Goal: Find specific page/section: Find specific page/section

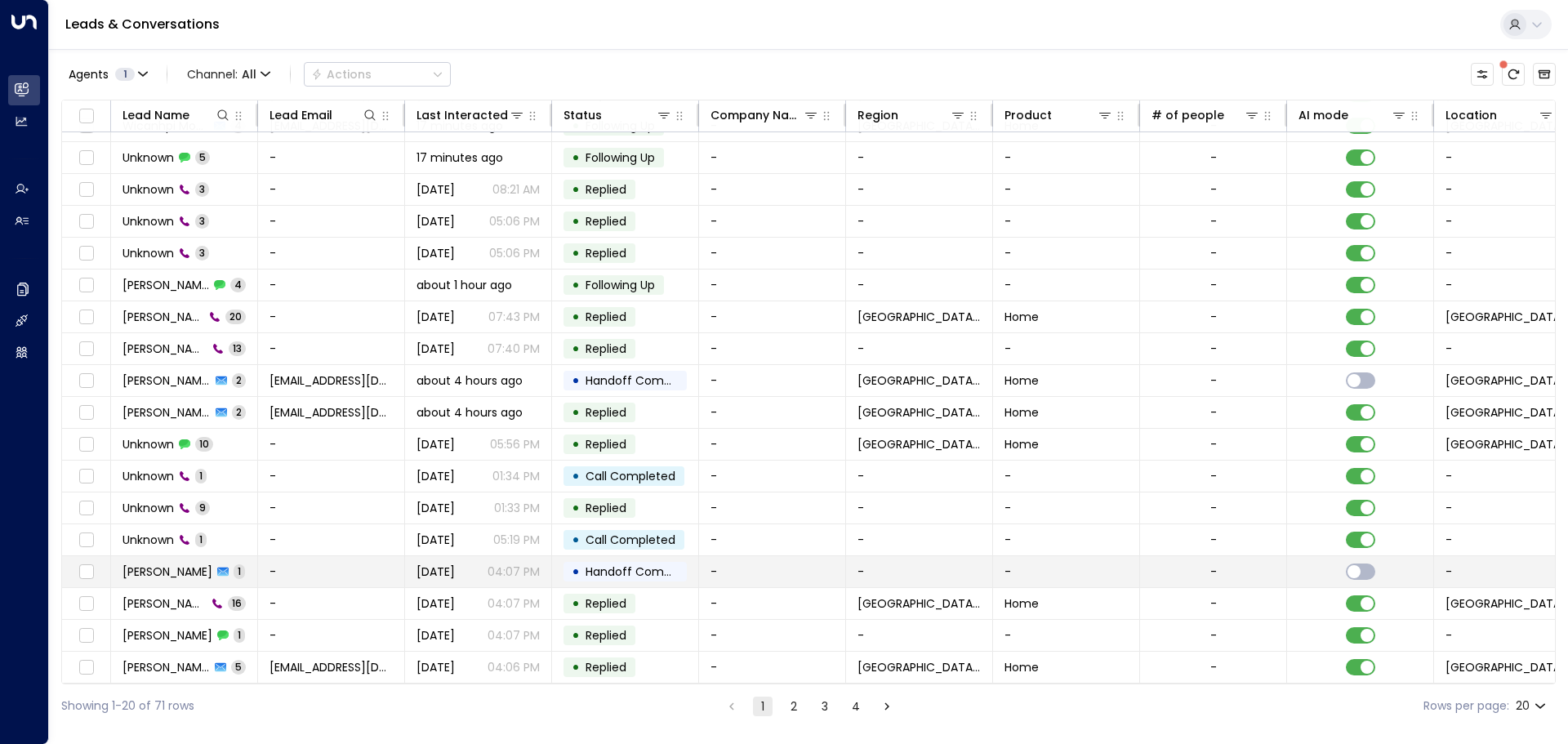
scroll to position [90, 0]
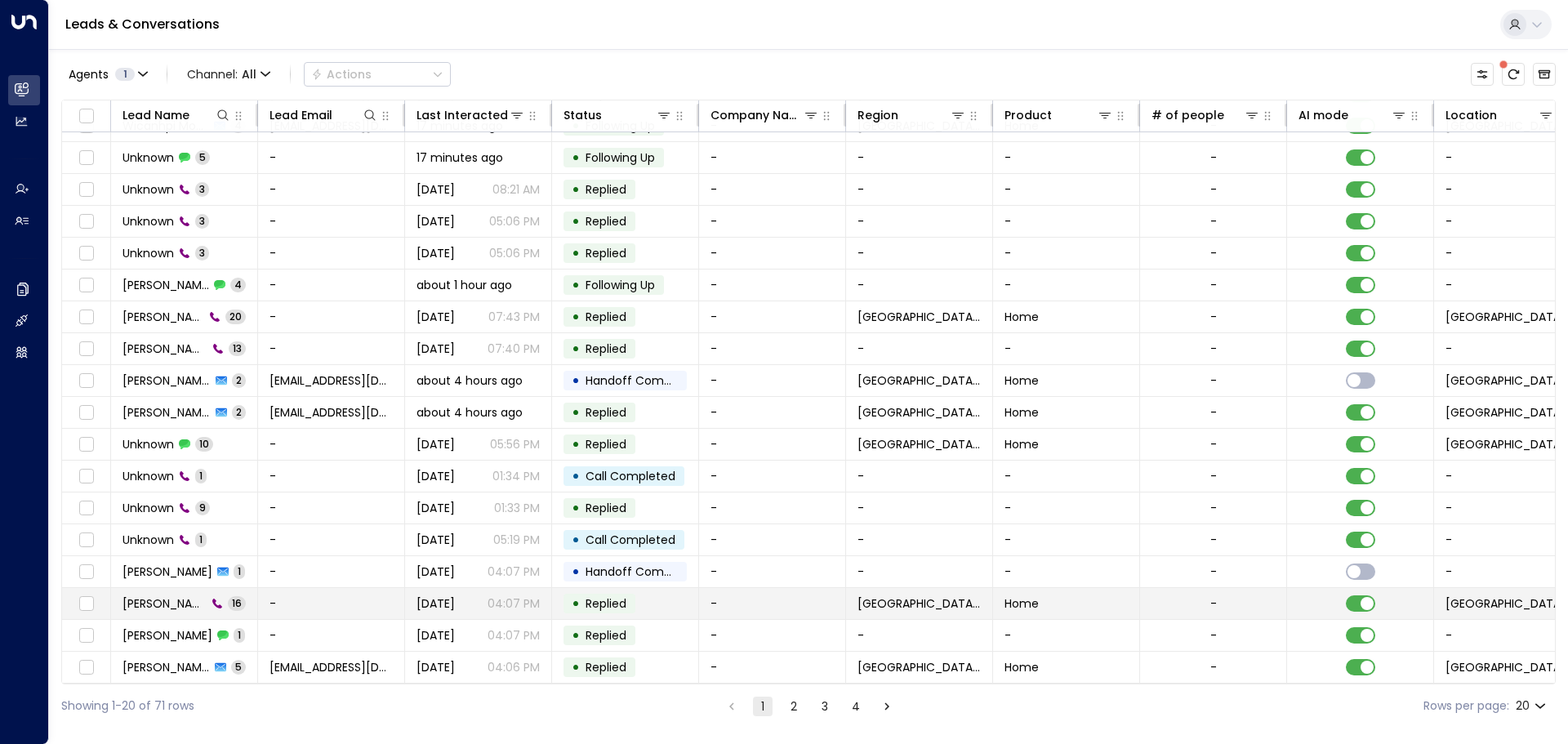
click at [153, 604] on span "[PERSON_NAME]" at bounding box center [164, 603] width 84 height 16
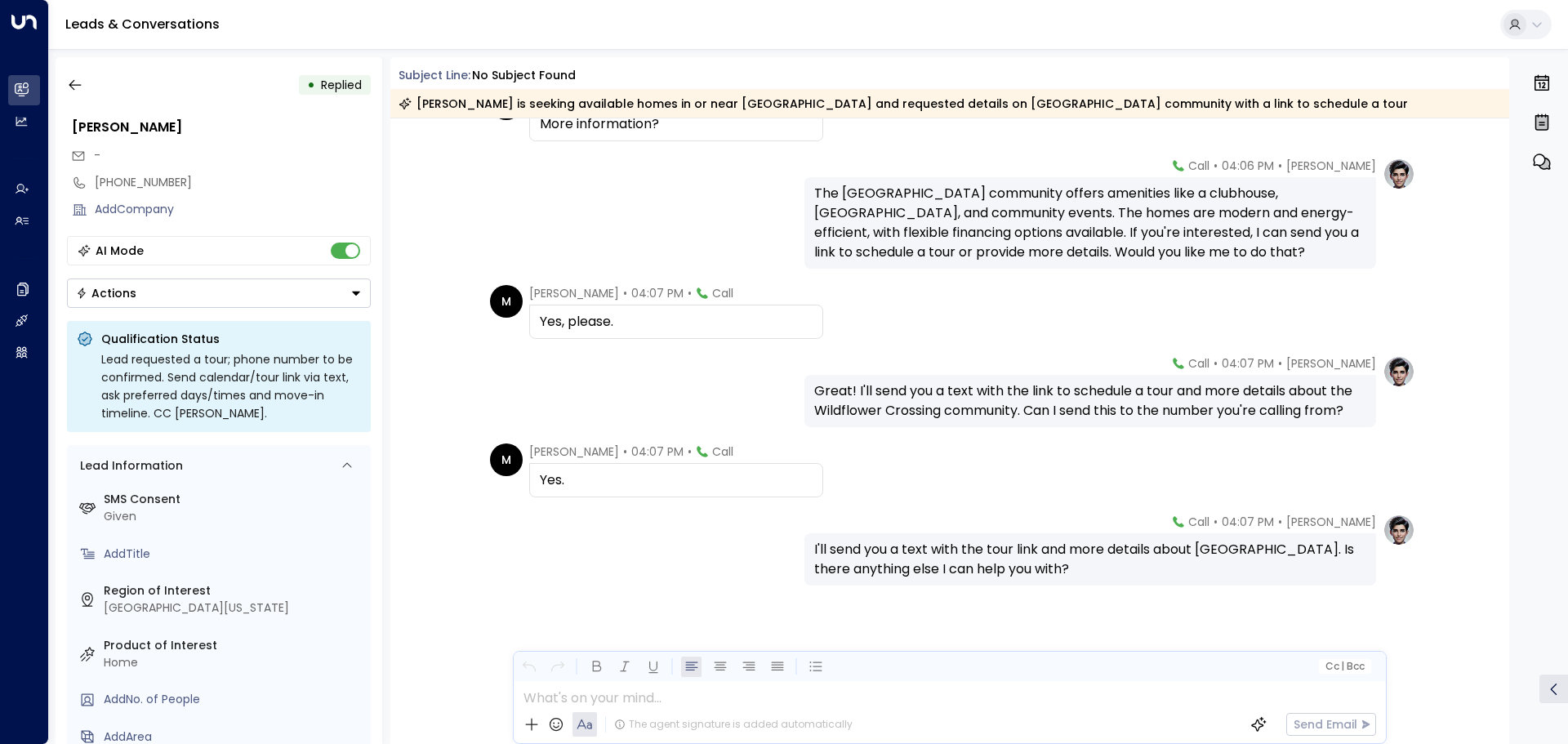
scroll to position [918, 0]
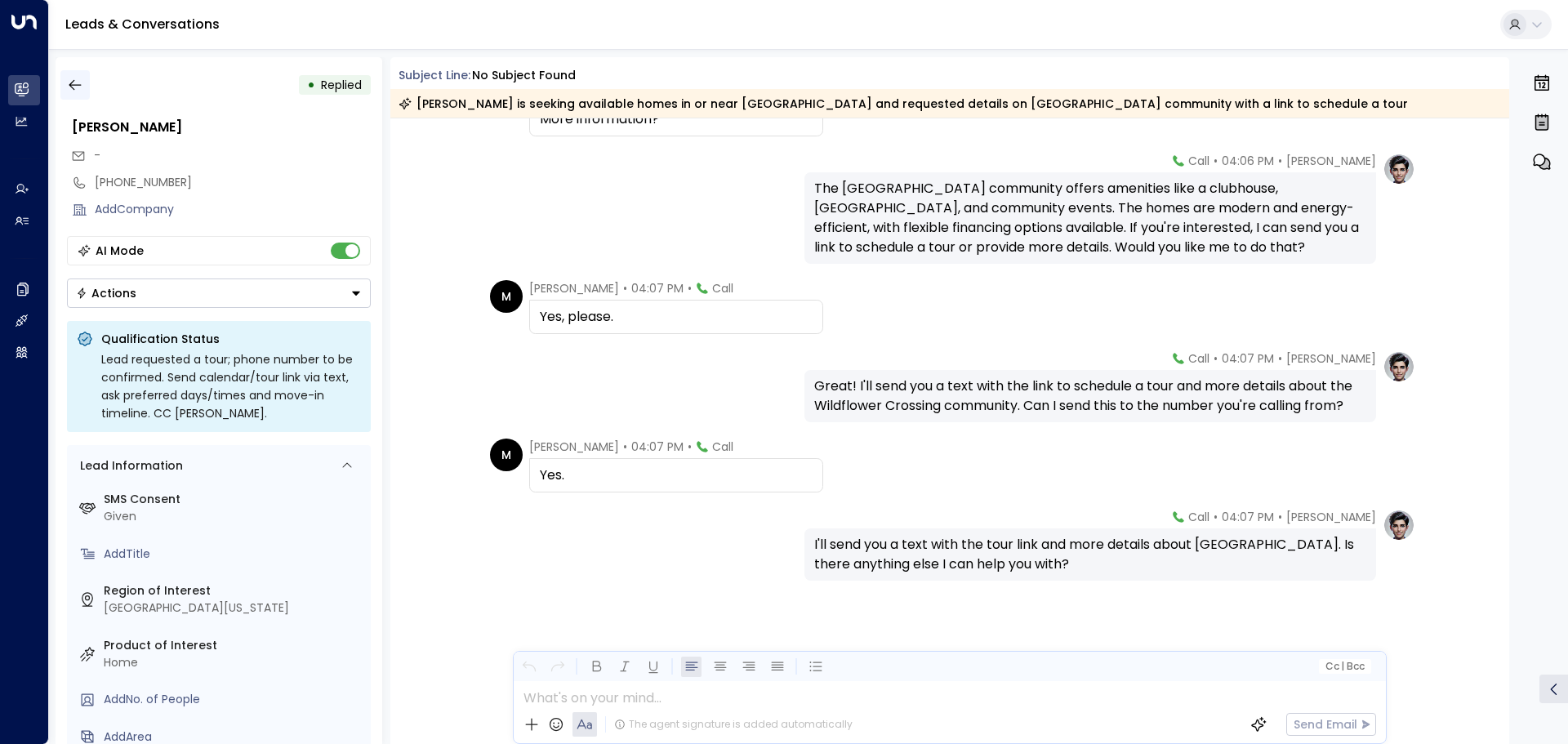
click at [73, 84] on icon "button" at bounding box center [74, 85] width 16 height 16
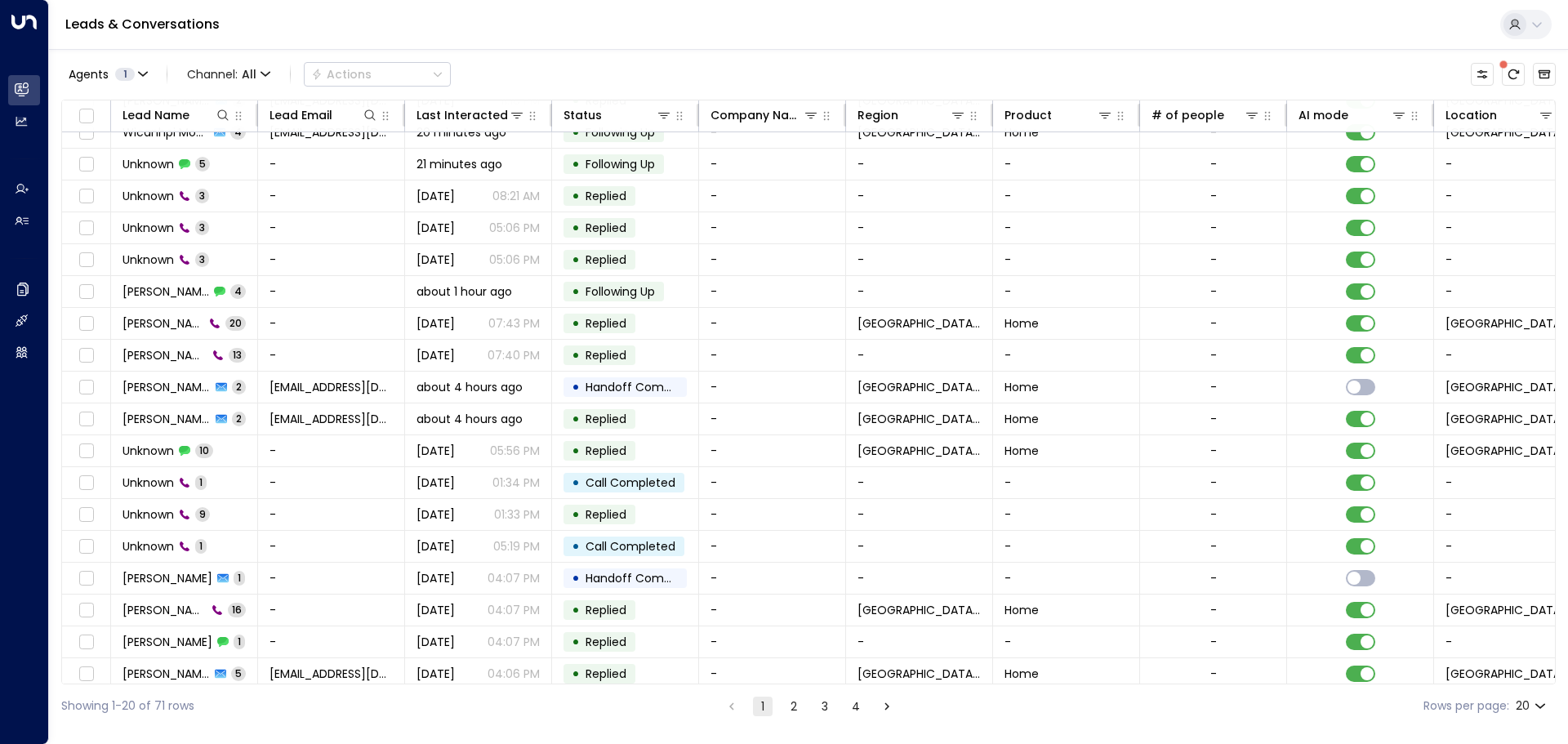
scroll to position [90, 0]
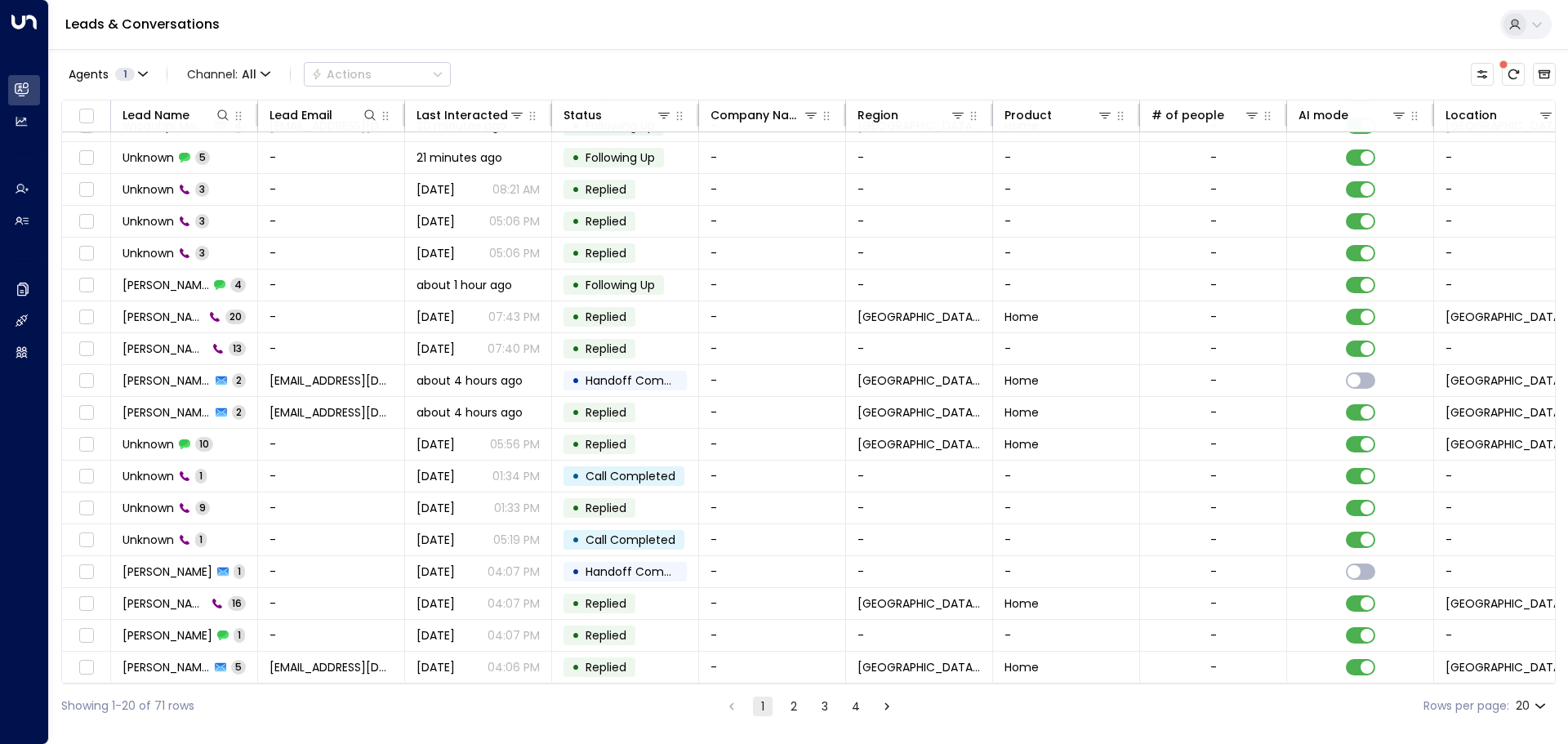
click at [784, 706] on button "2" at bounding box center [793, 706] width 19 height 19
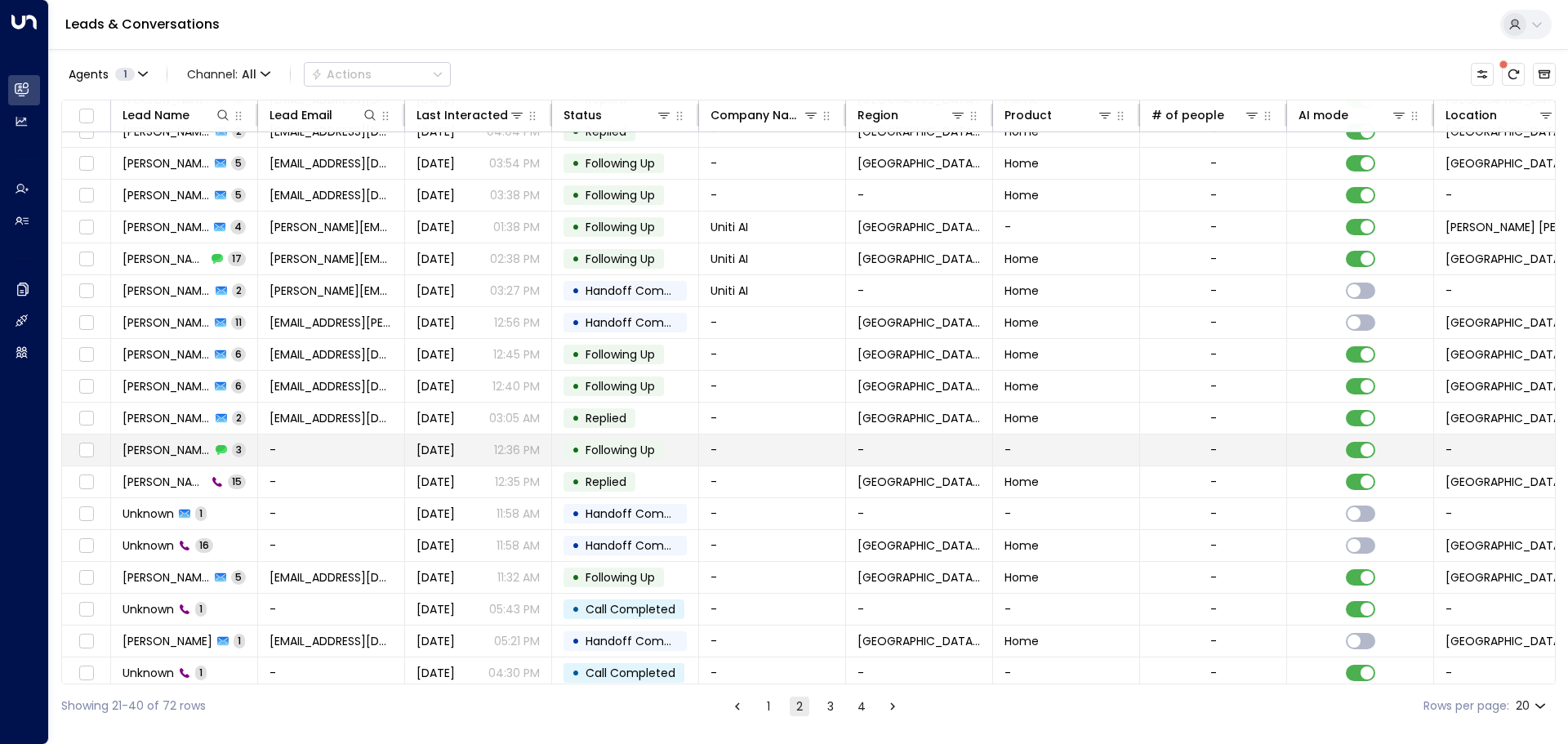
scroll to position [90, 0]
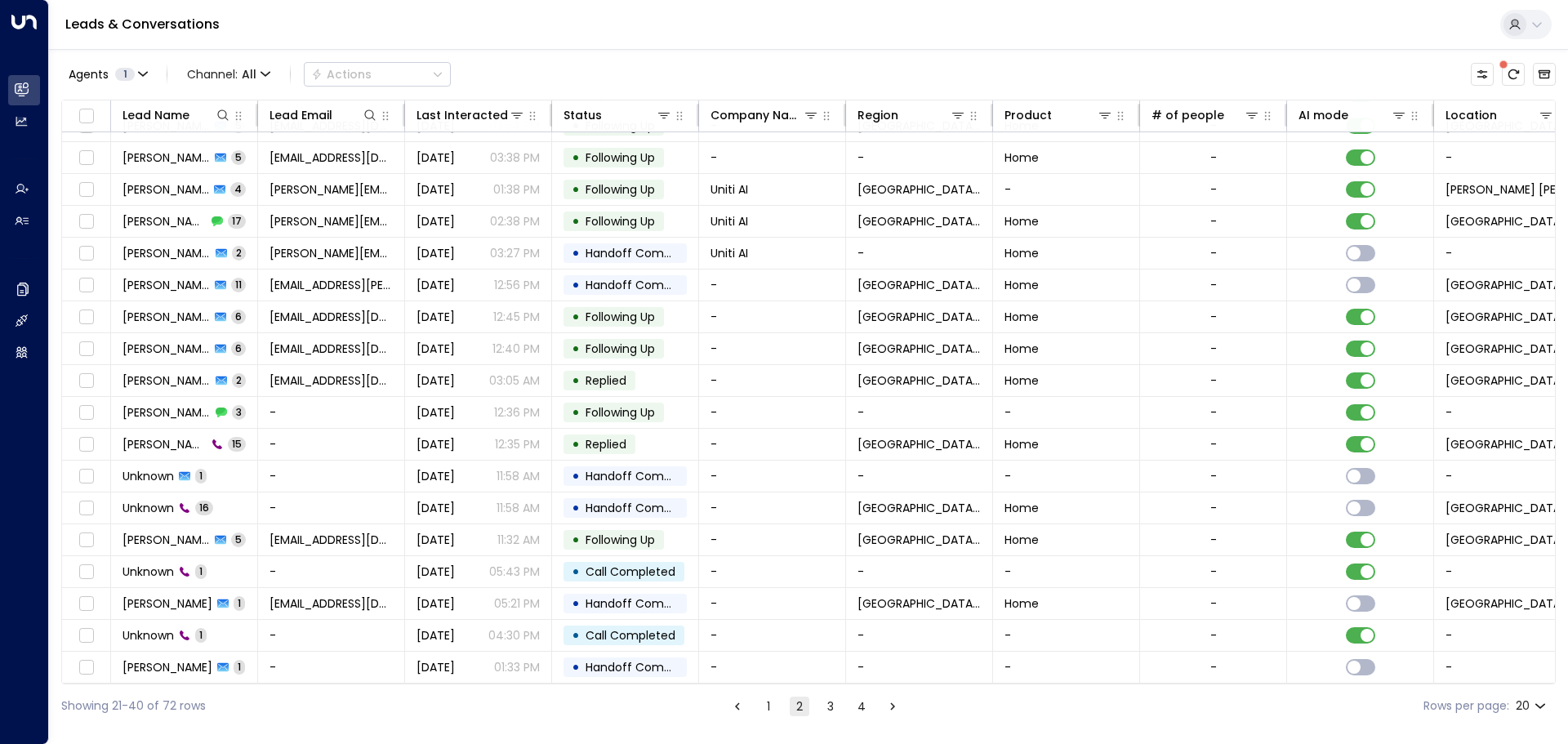
click at [825, 707] on button "3" at bounding box center [830, 706] width 19 height 19
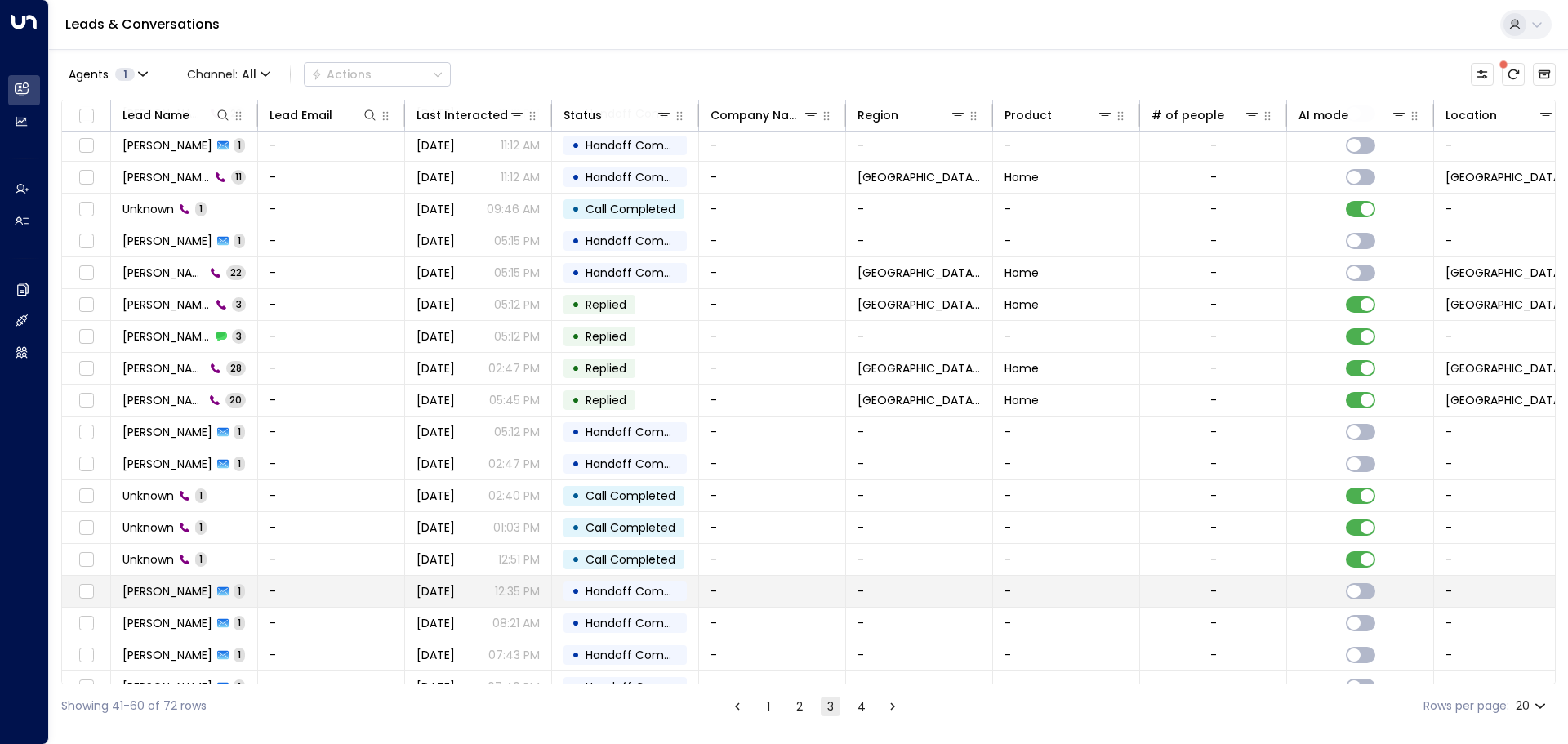
scroll to position [90, 0]
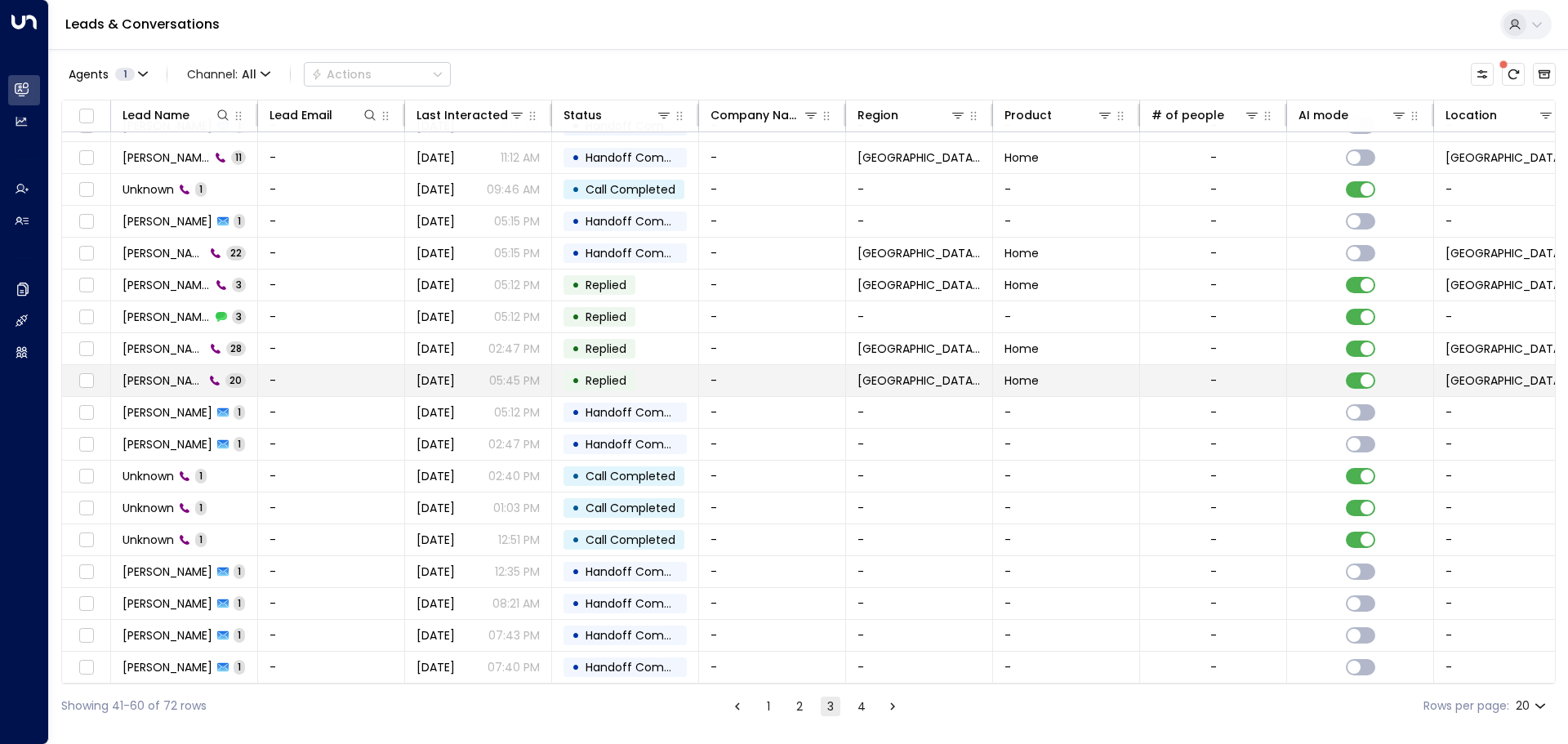
click at [171, 380] on span "[PERSON_NAME]" at bounding box center [163, 380] width 82 height 16
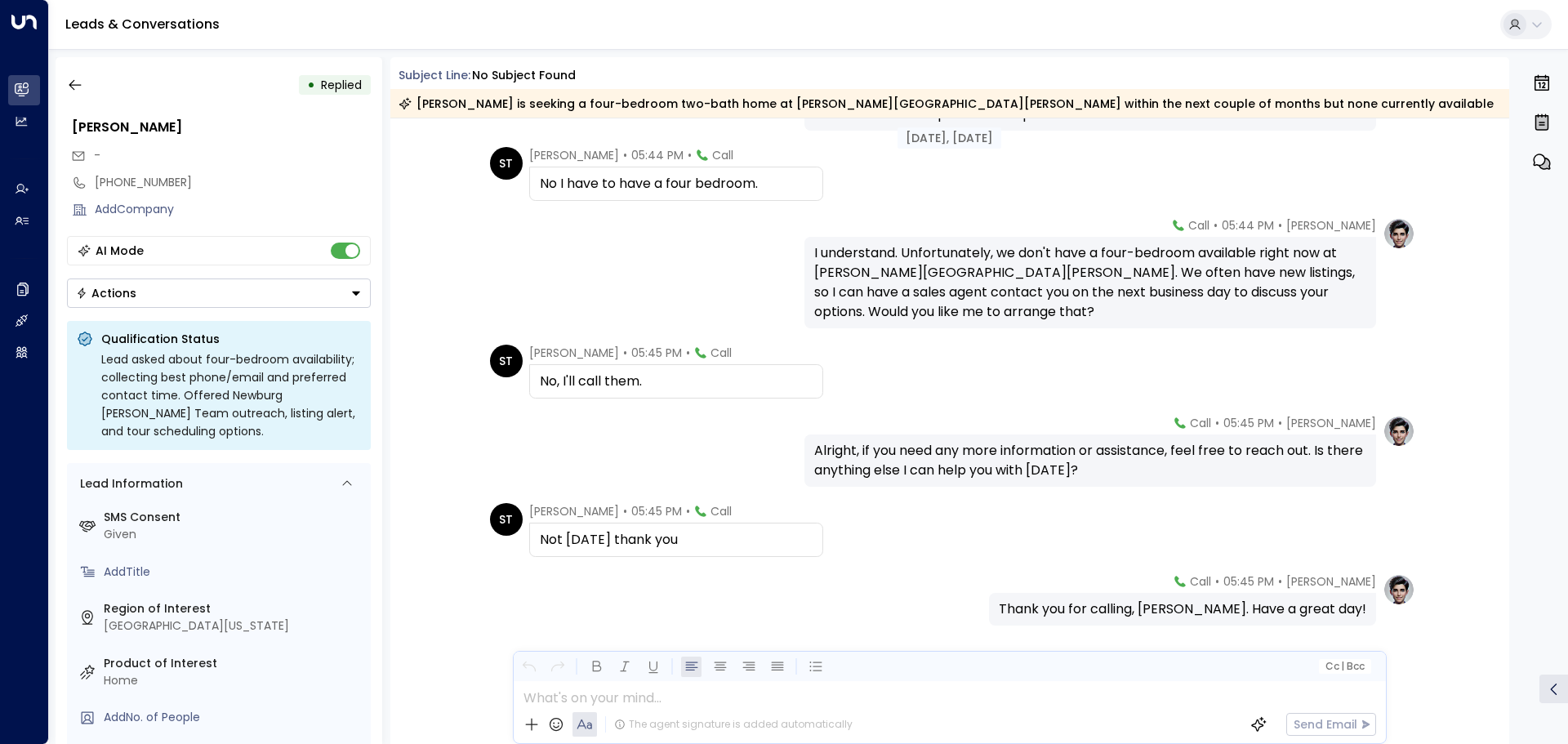
scroll to position [1143, 0]
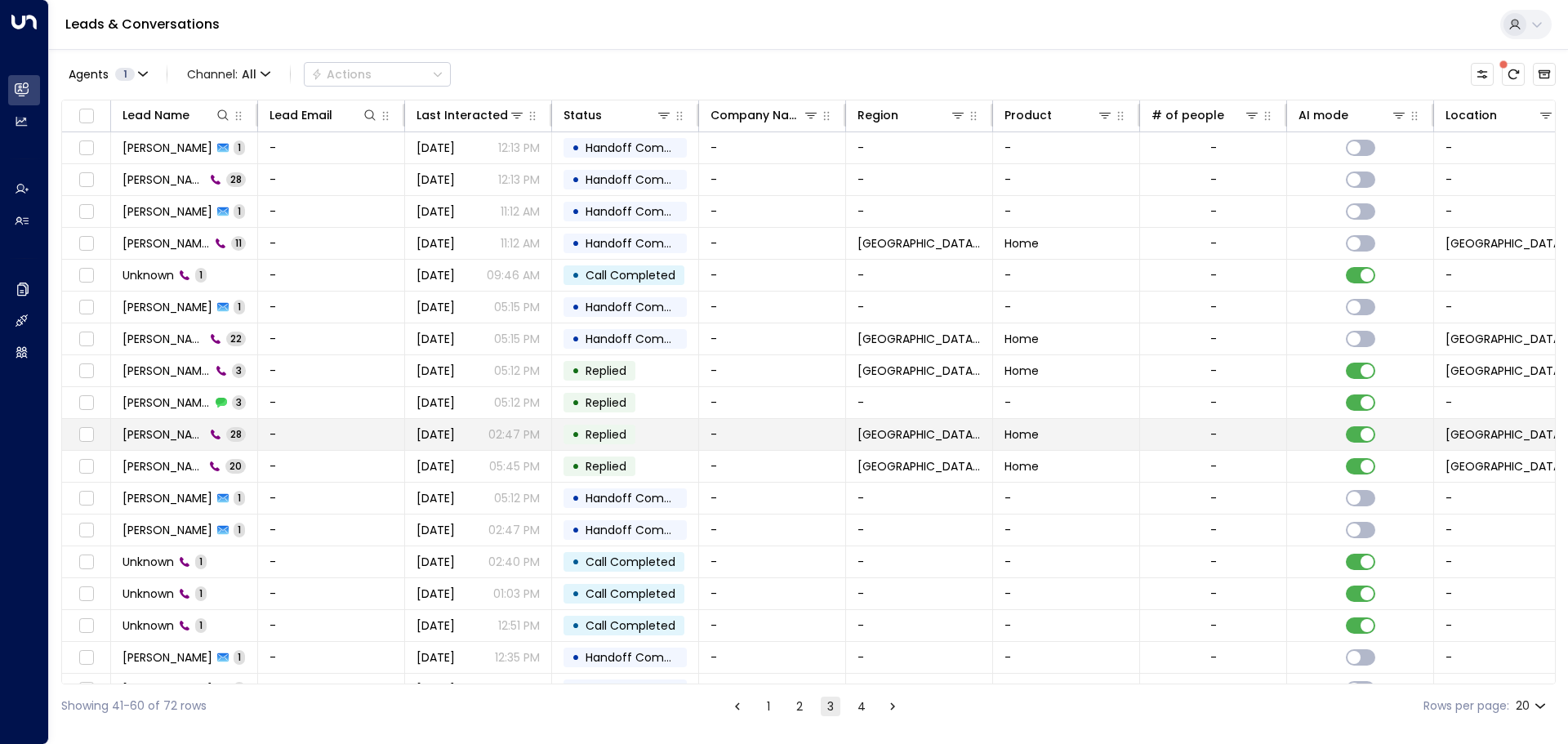
click at [156, 436] on span "[PERSON_NAME]" at bounding box center [164, 434] width 83 height 16
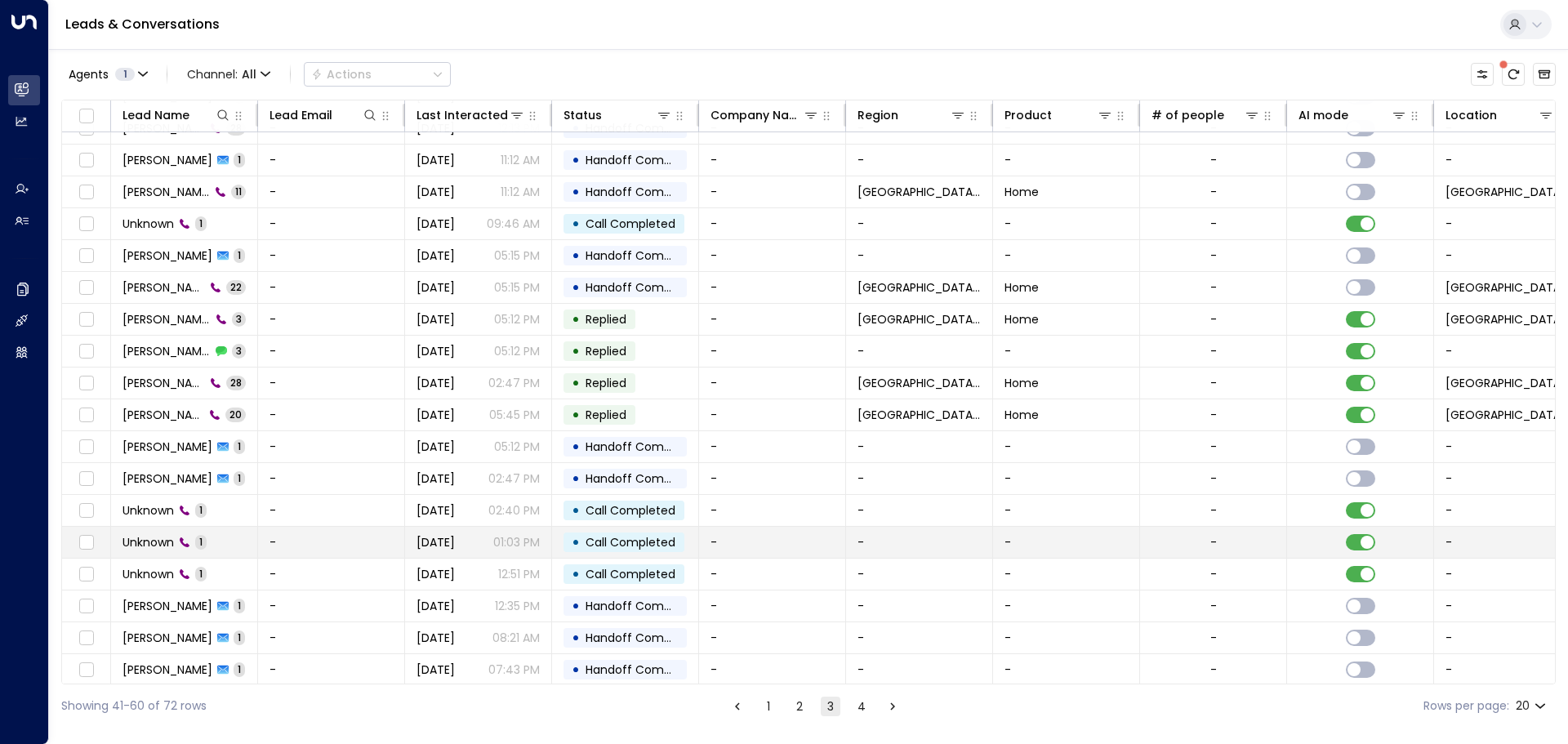
scroll to position [90, 0]
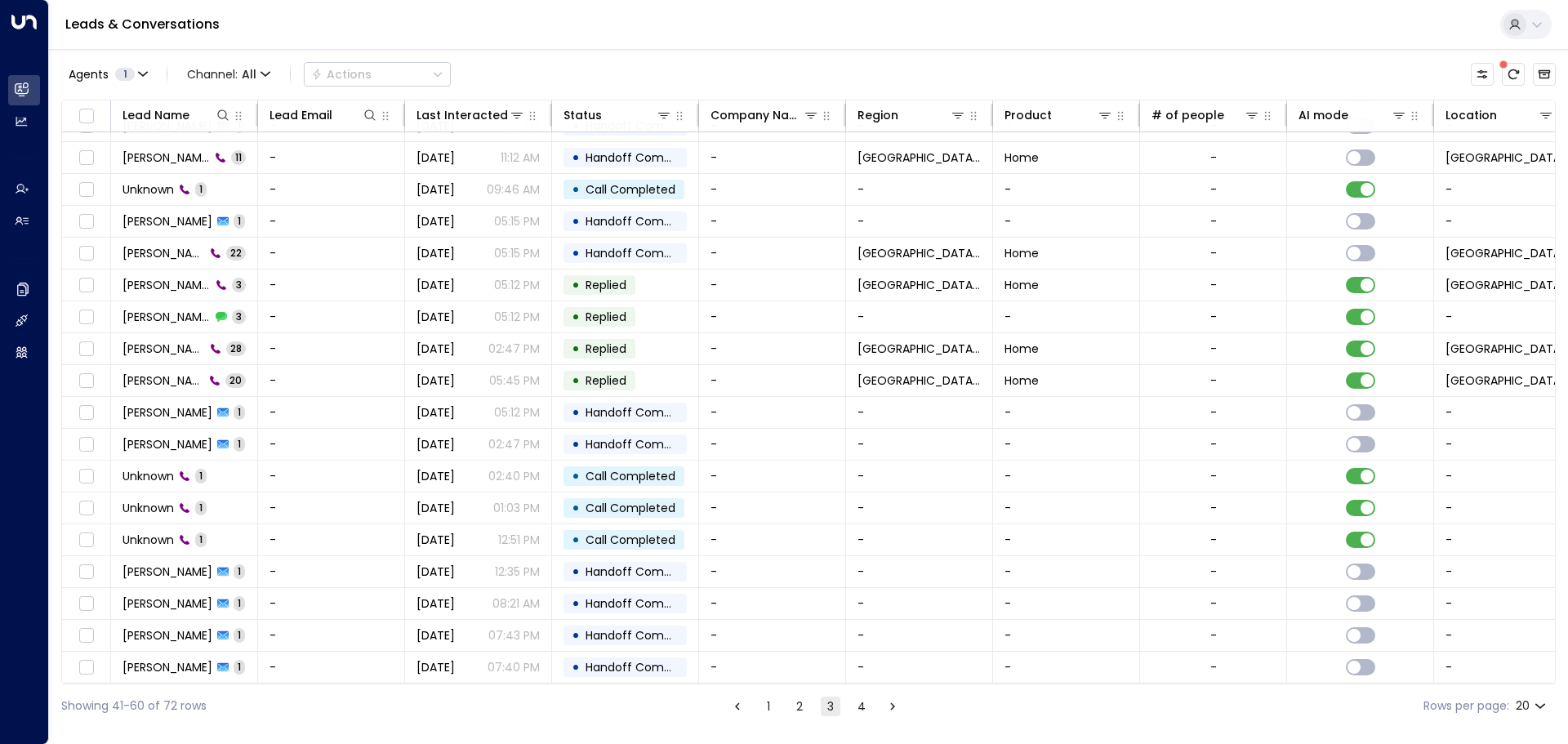
click at [802, 709] on button "2" at bounding box center [799, 706] width 19 height 19
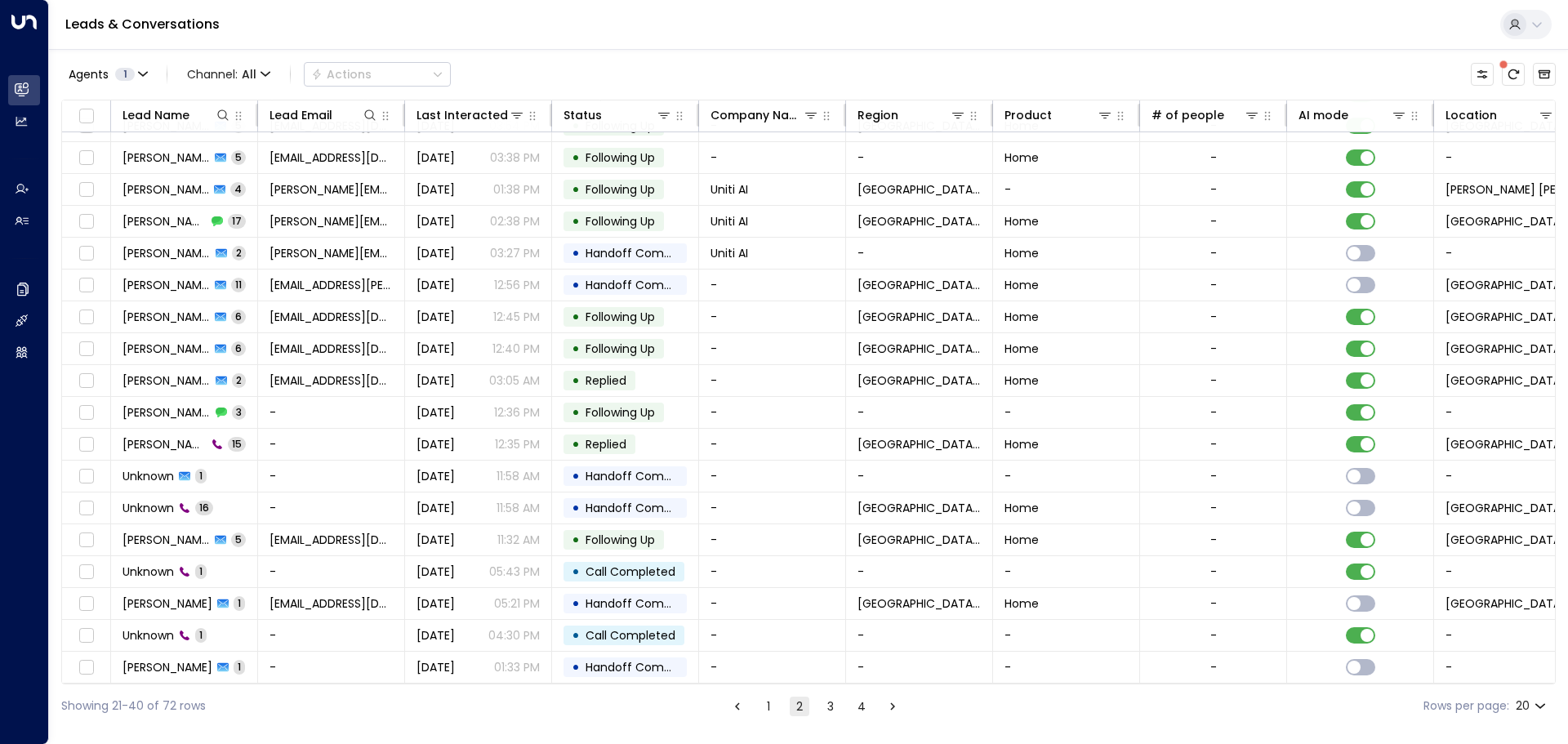
click at [853, 705] on button "4" at bounding box center [861, 706] width 19 height 19
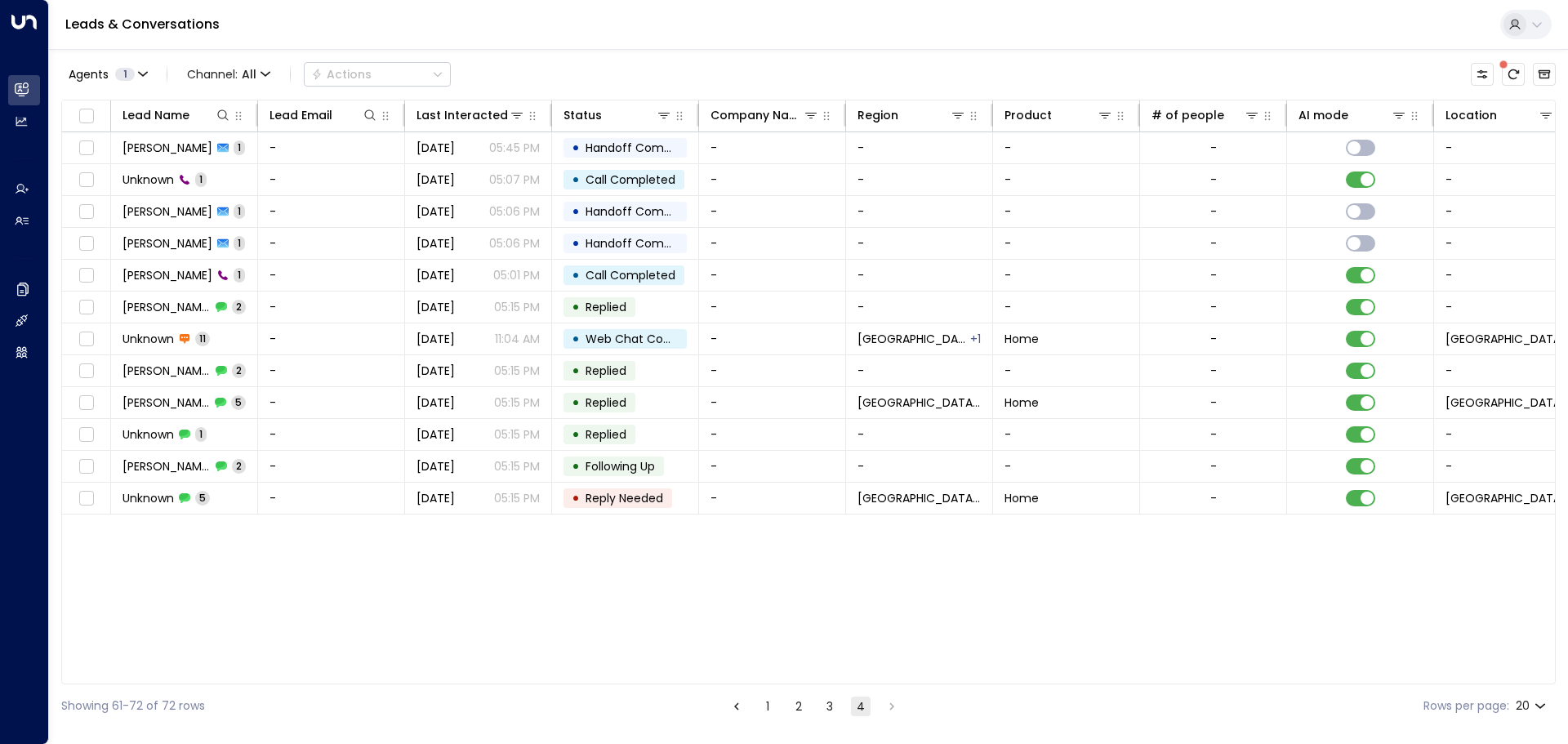
click at [765, 709] on button "1" at bounding box center [767, 706] width 19 height 19
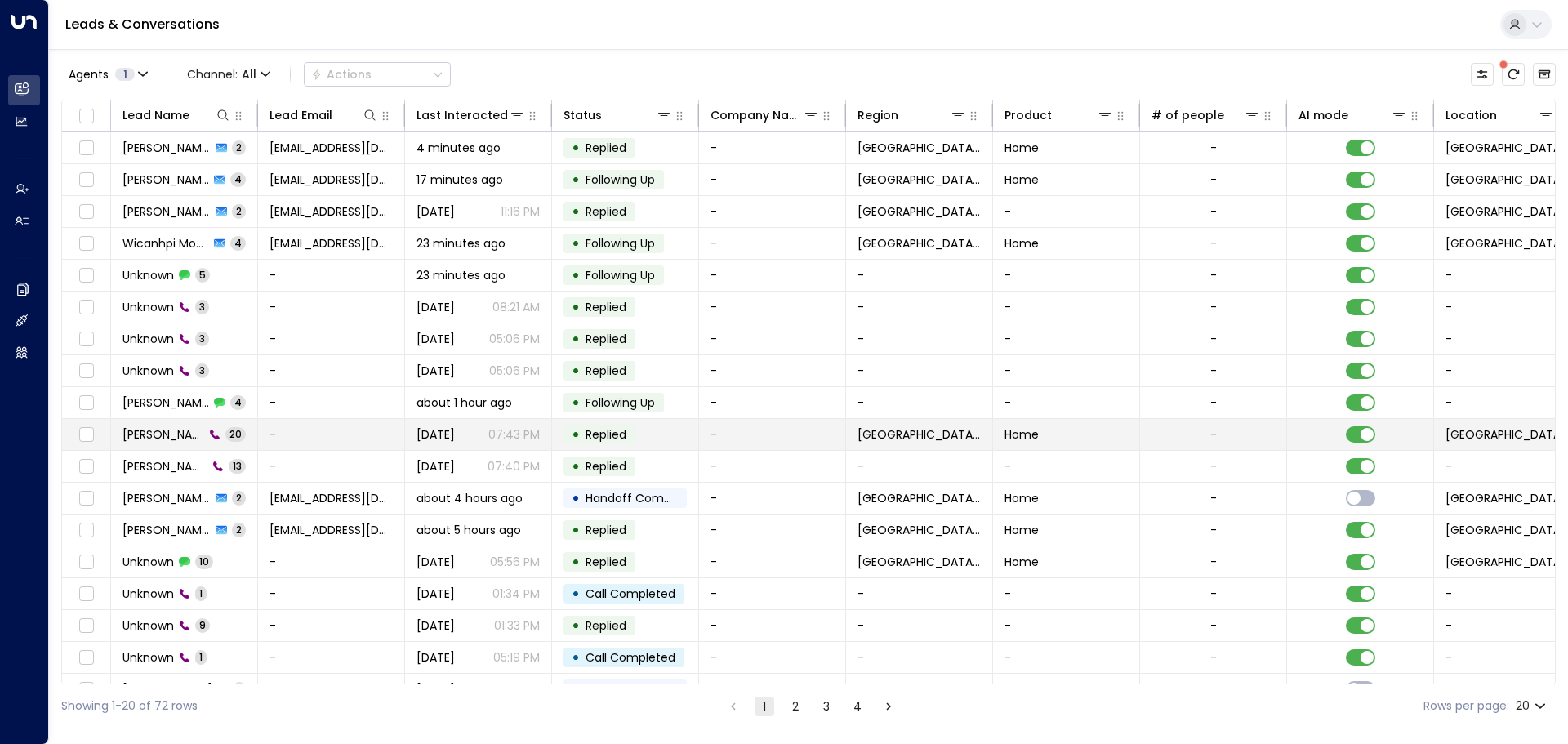
click at [162, 442] on td "[PERSON_NAME] 20" at bounding box center [184, 434] width 147 height 31
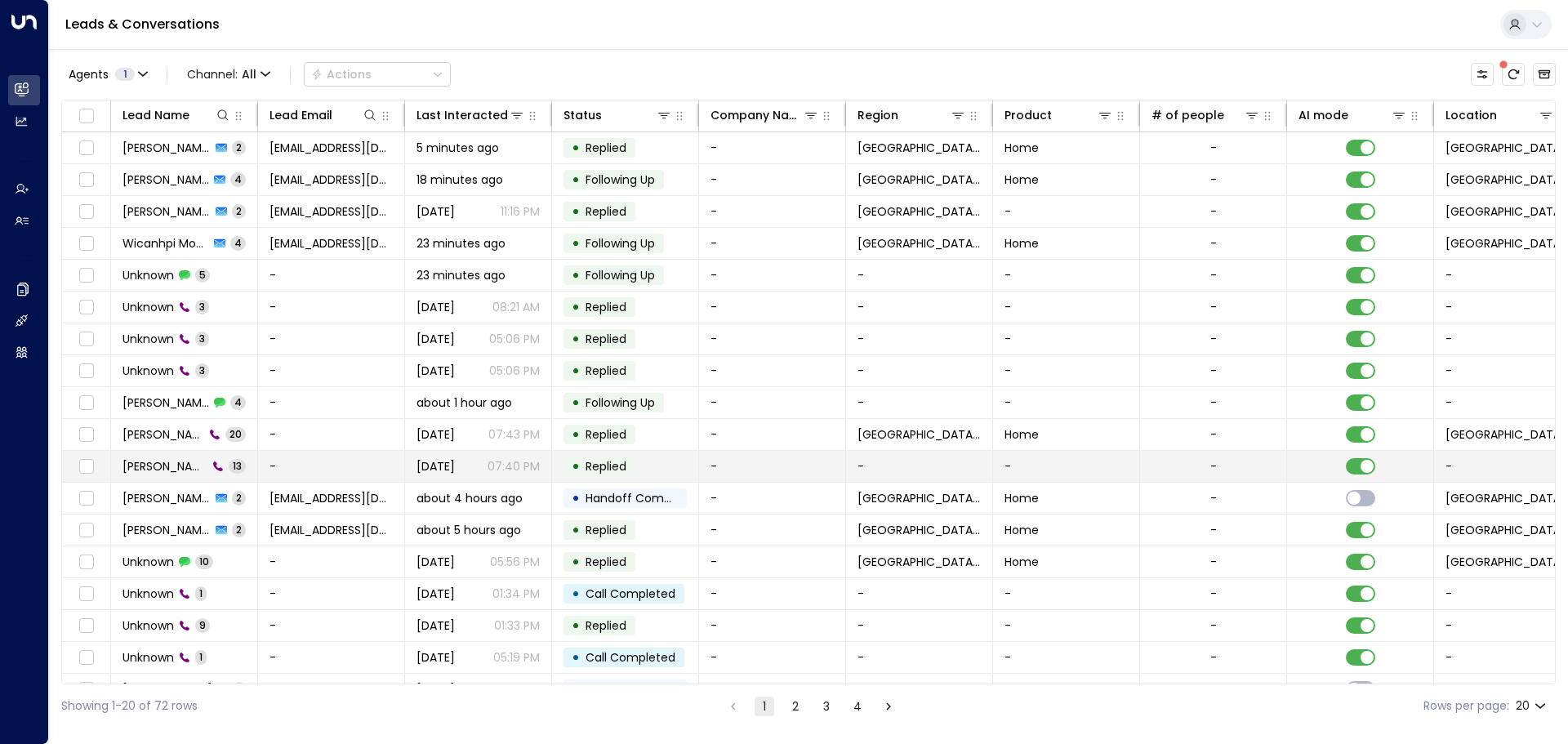
click at [155, 468] on span "[PERSON_NAME]" at bounding box center [165, 466] width 85 height 16
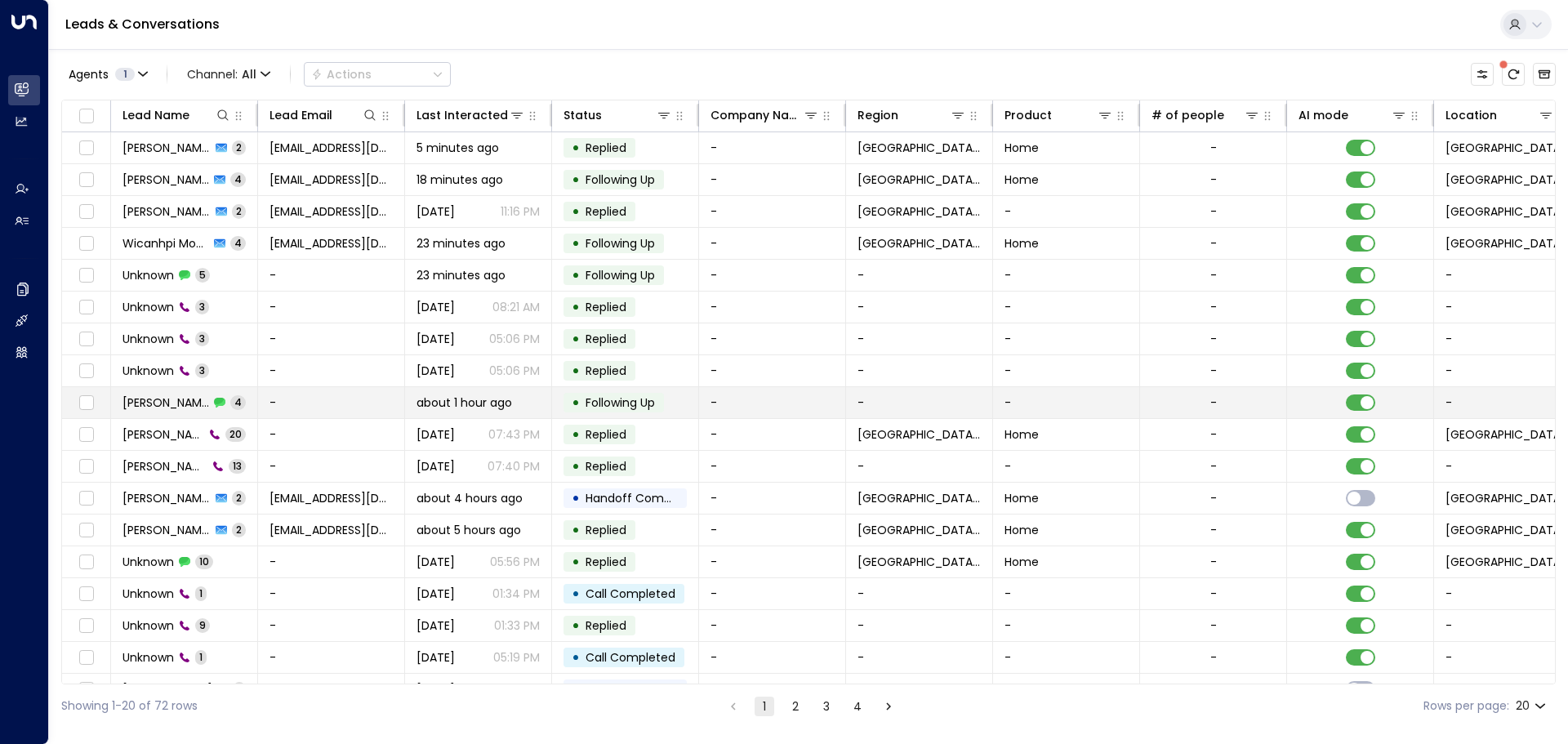
click at [161, 402] on span "[PERSON_NAME]" at bounding box center [166, 402] width 86 height 16
click at [151, 413] on td "[PERSON_NAME] 4" at bounding box center [184, 402] width 147 height 31
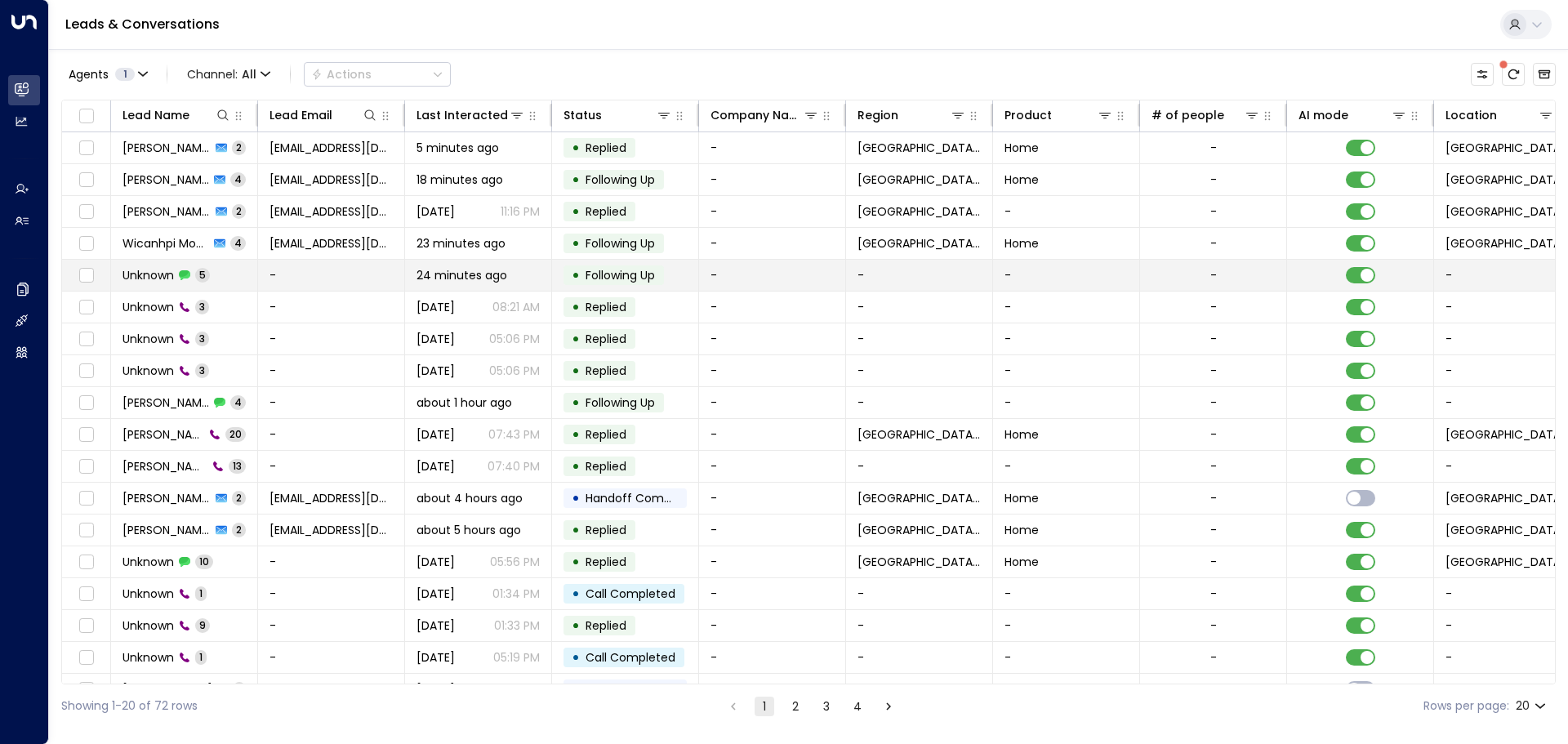
click at [155, 281] on span "Unknown" at bounding box center [148, 275] width 52 height 16
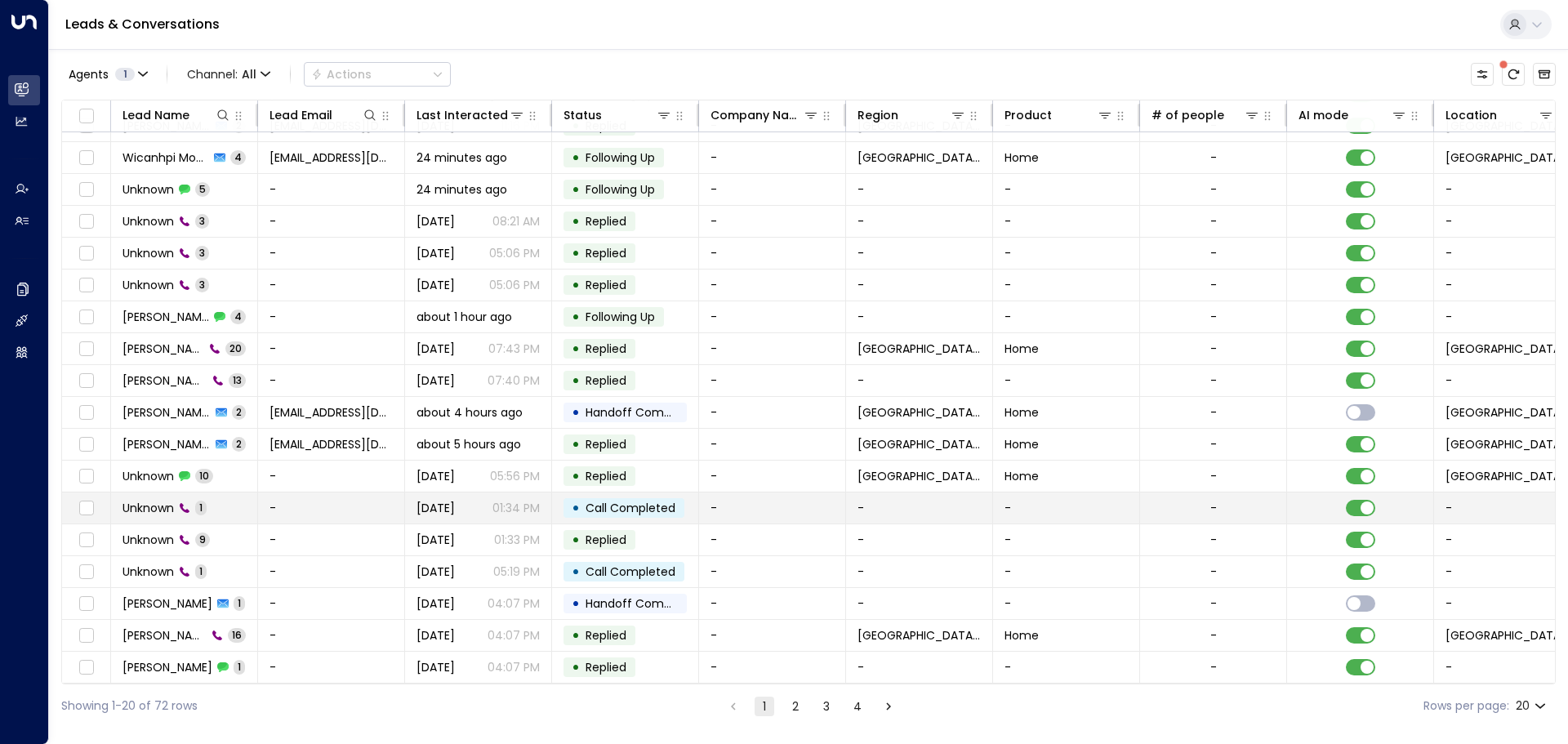
scroll to position [90, 0]
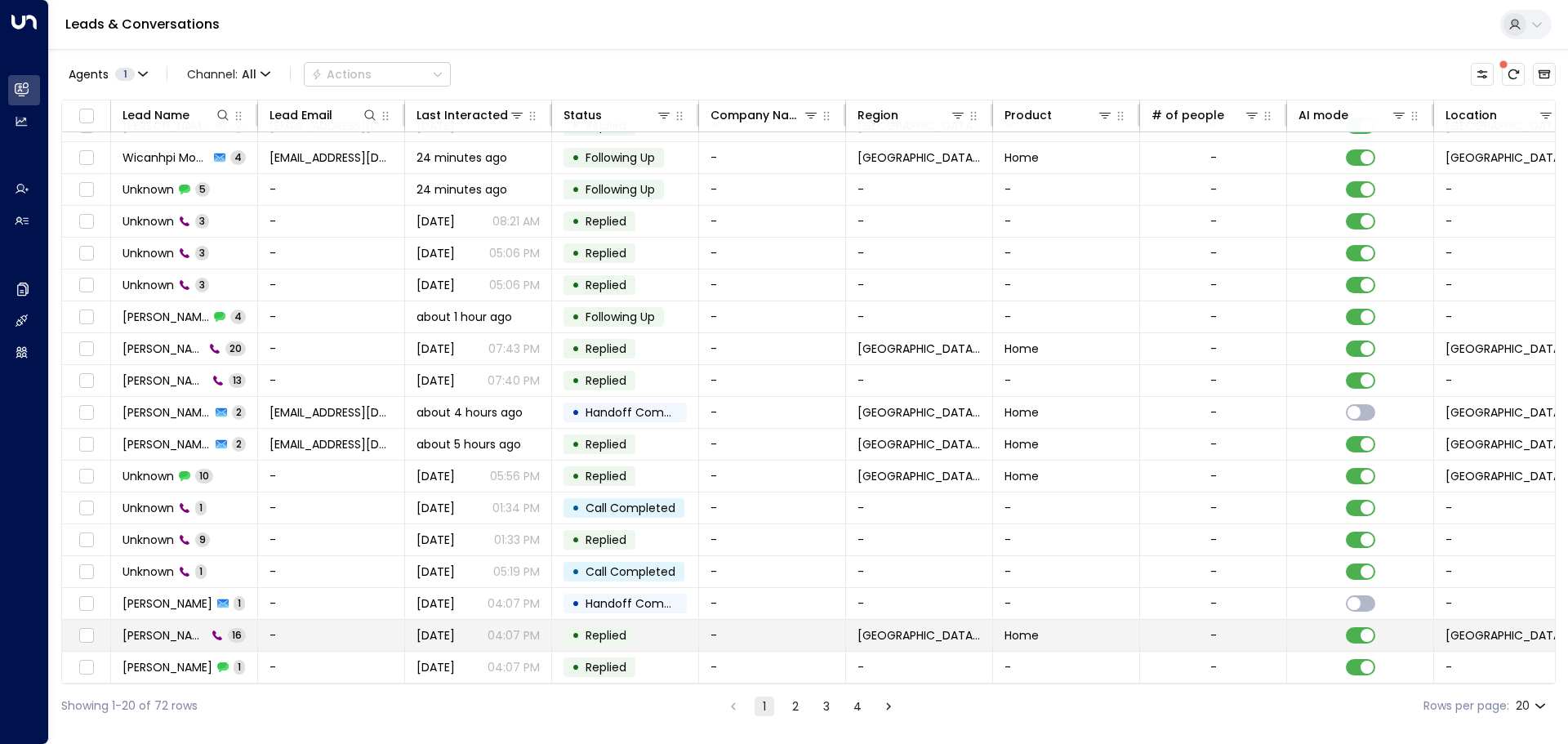
click at [140, 629] on span "[PERSON_NAME]" at bounding box center [164, 635] width 84 height 16
